Goal: Task Accomplishment & Management: Use online tool/utility

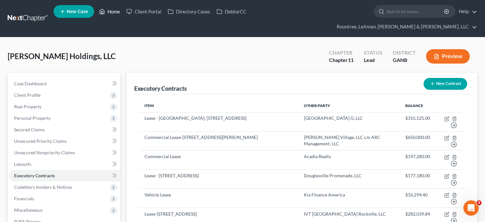
click at [114, 11] on link "Home" at bounding box center [109, 11] width 27 height 11
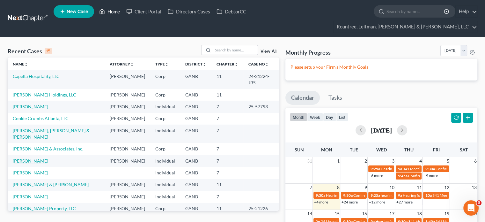
scroll to position [32, 0]
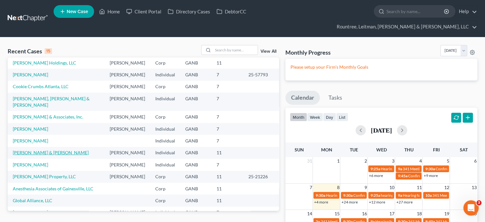
click at [40, 155] on link "[PERSON_NAME] & [PERSON_NAME]" at bounding box center [51, 152] width 76 height 5
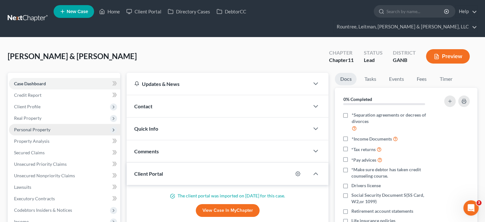
click at [37, 127] on span "Personal Property" at bounding box center [32, 129] width 36 height 5
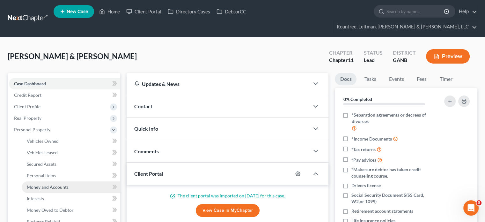
click at [51, 184] on span "Money and Accounts" at bounding box center [48, 186] width 42 height 5
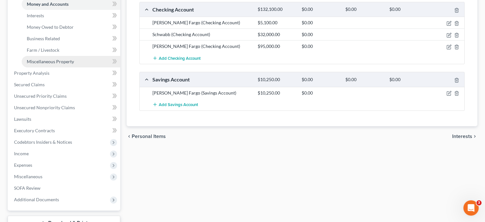
scroll to position [191, 0]
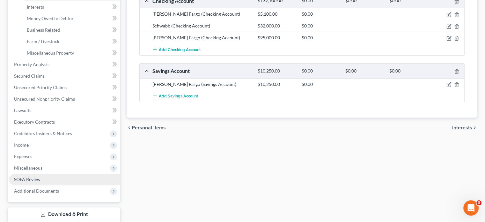
click at [30, 176] on span "SOFA Review" at bounding box center [27, 178] width 26 height 5
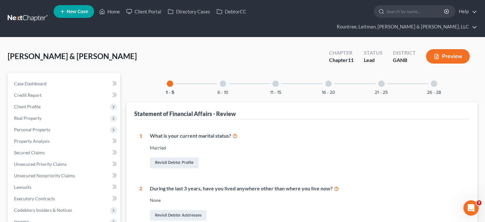
click at [434, 80] on div at bounding box center [434, 83] width 6 height 6
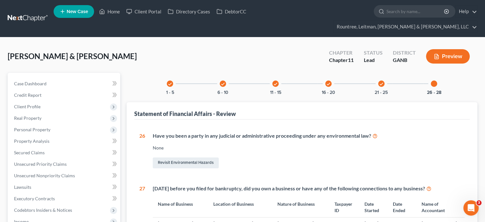
click at [380, 80] on div "check" at bounding box center [381, 83] width 6 height 6
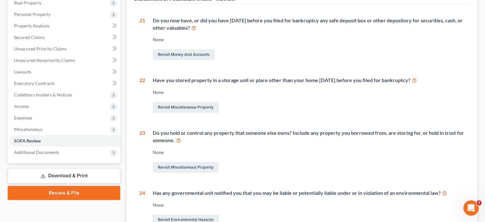
scroll to position [37, 0]
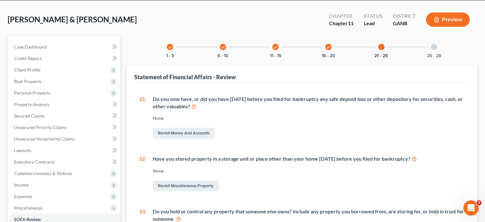
click at [327, 45] on icon "check" at bounding box center [328, 47] width 4 height 4
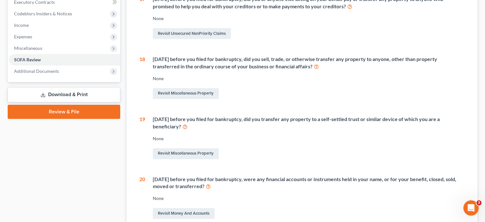
scroll to position [0, 0]
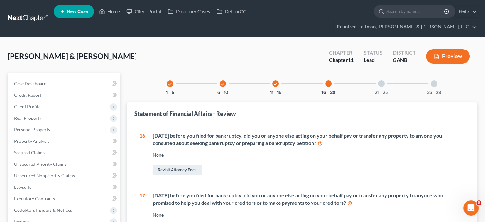
click at [331, 80] on div at bounding box center [328, 83] width 6 height 6
click at [276, 82] on icon "check" at bounding box center [275, 84] width 4 height 4
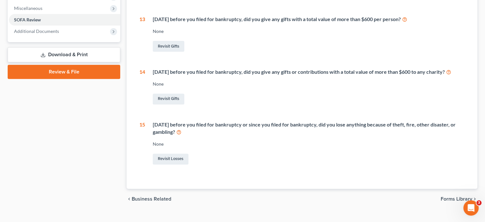
scroll to position [243, 0]
